Goal: Find specific page/section: Find specific page/section

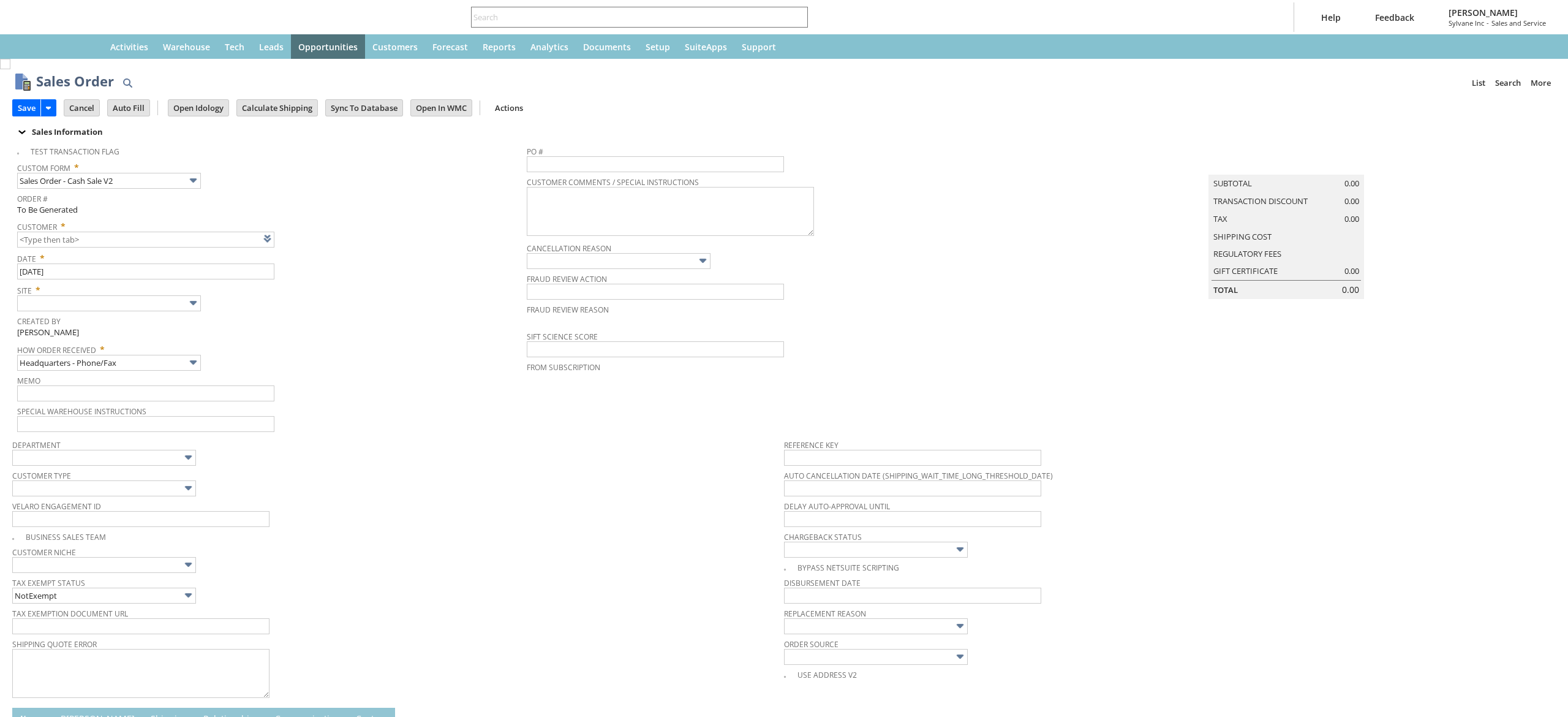
type input "Intelligent Recommendations ⁰"
click at [553, 12] on input "text" at bounding box center [655, 17] width 319 height 15
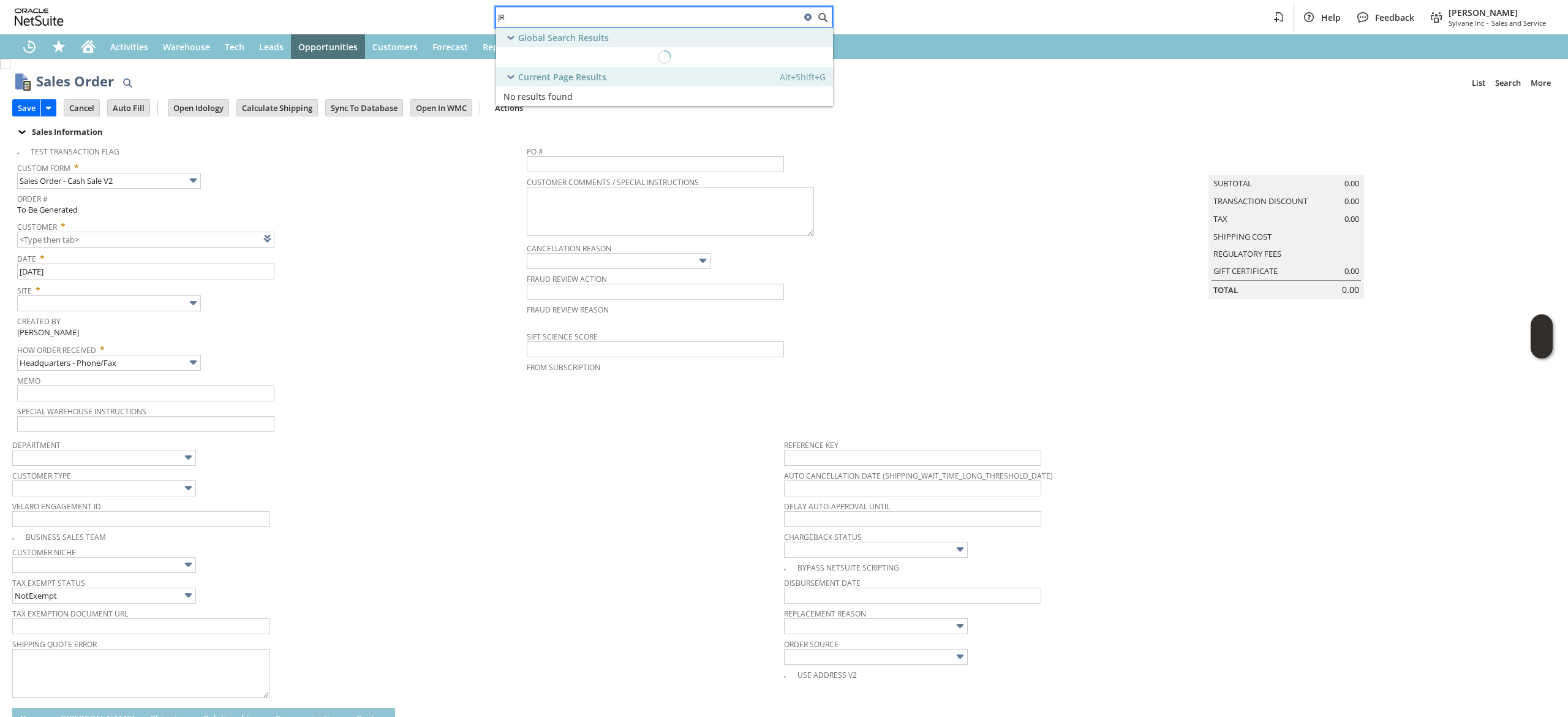
paste input "2017885820"
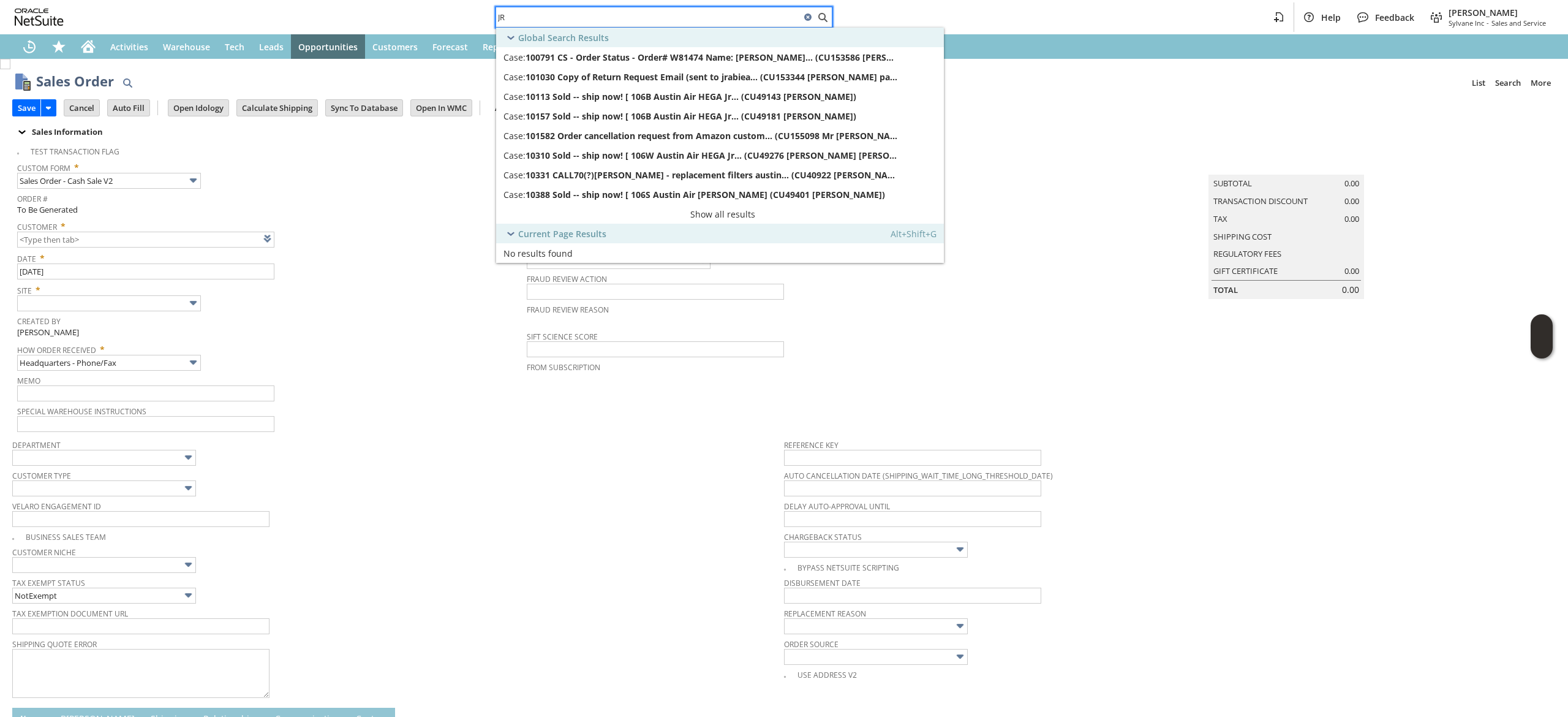
paste input "2017885820"
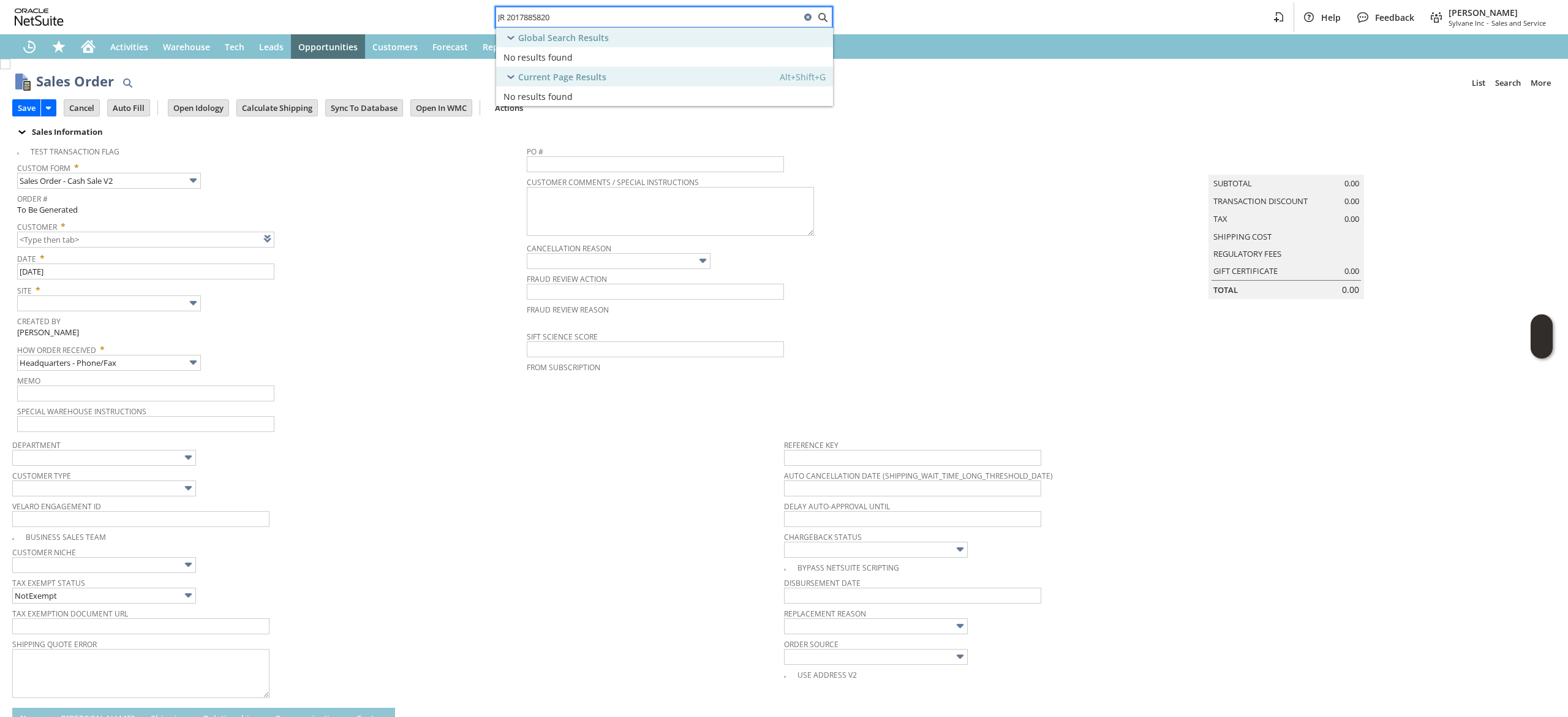
type input "JR 2017885820"
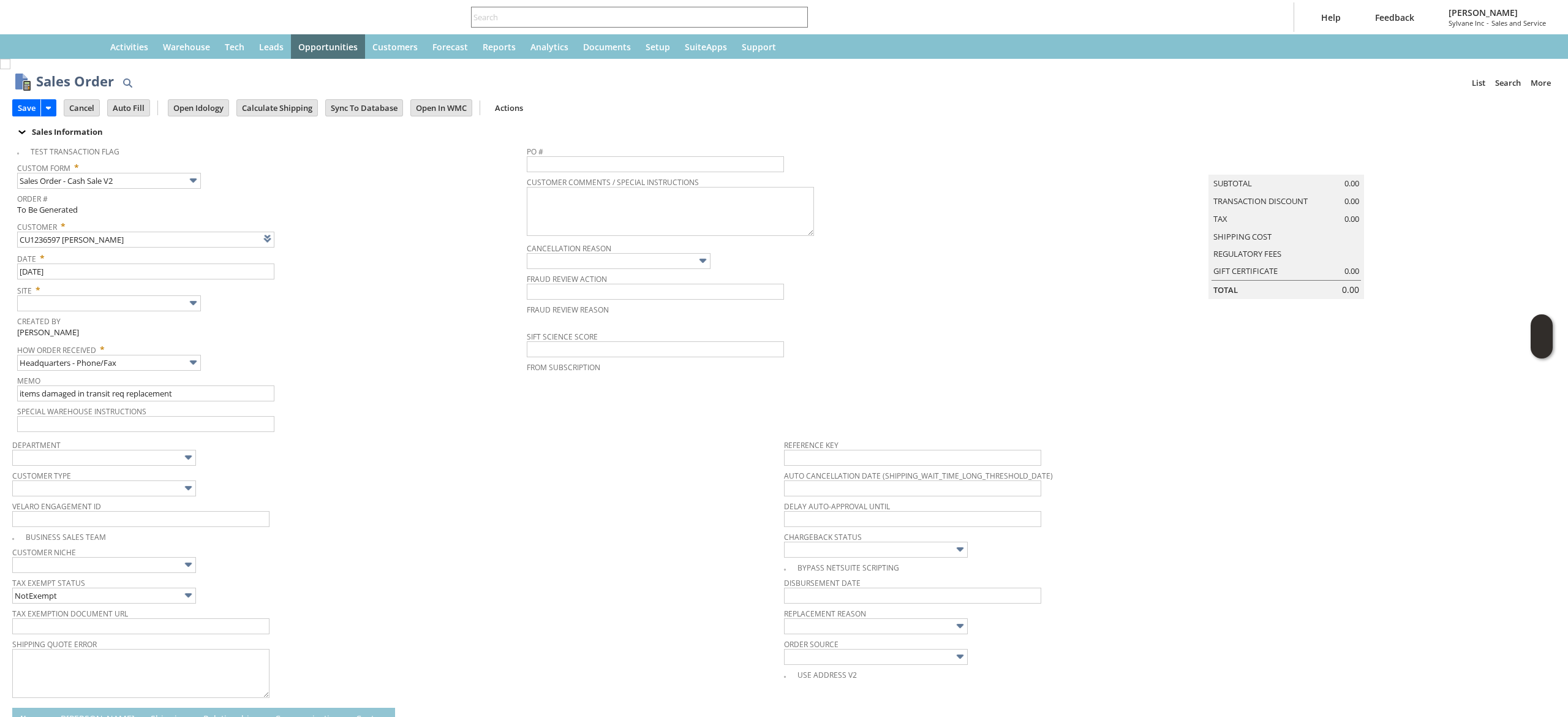
type input "Intelligent Recommendations ⁰"
click at [81, 49] on icon "Home" at bounding box center [88, 46] width 15 height 15
